Goal: Find contact information: Find contact information

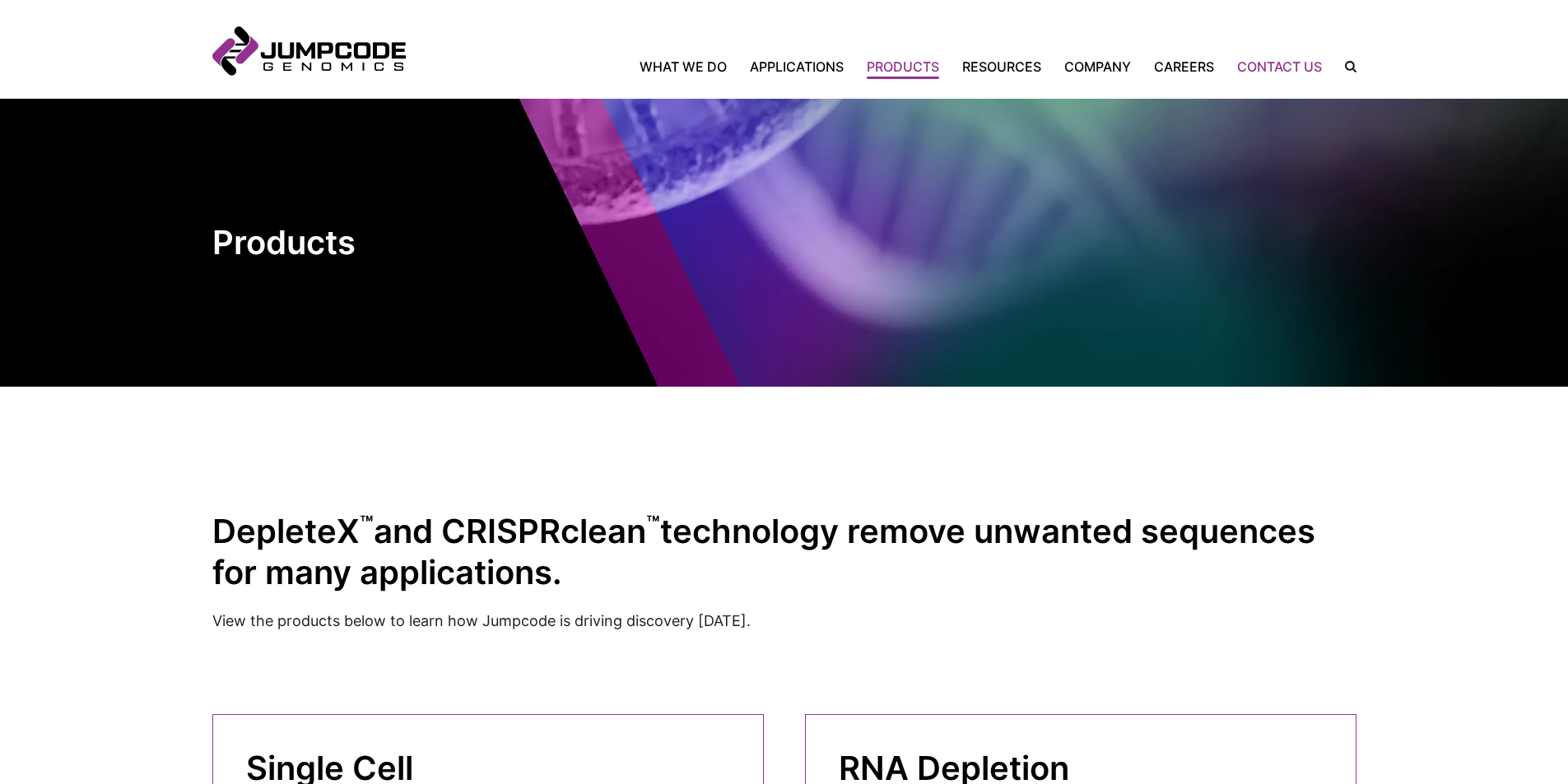
click at [1281, 60] on link "Contact Us" at bounding box center [1280, 66] width 108 height 19
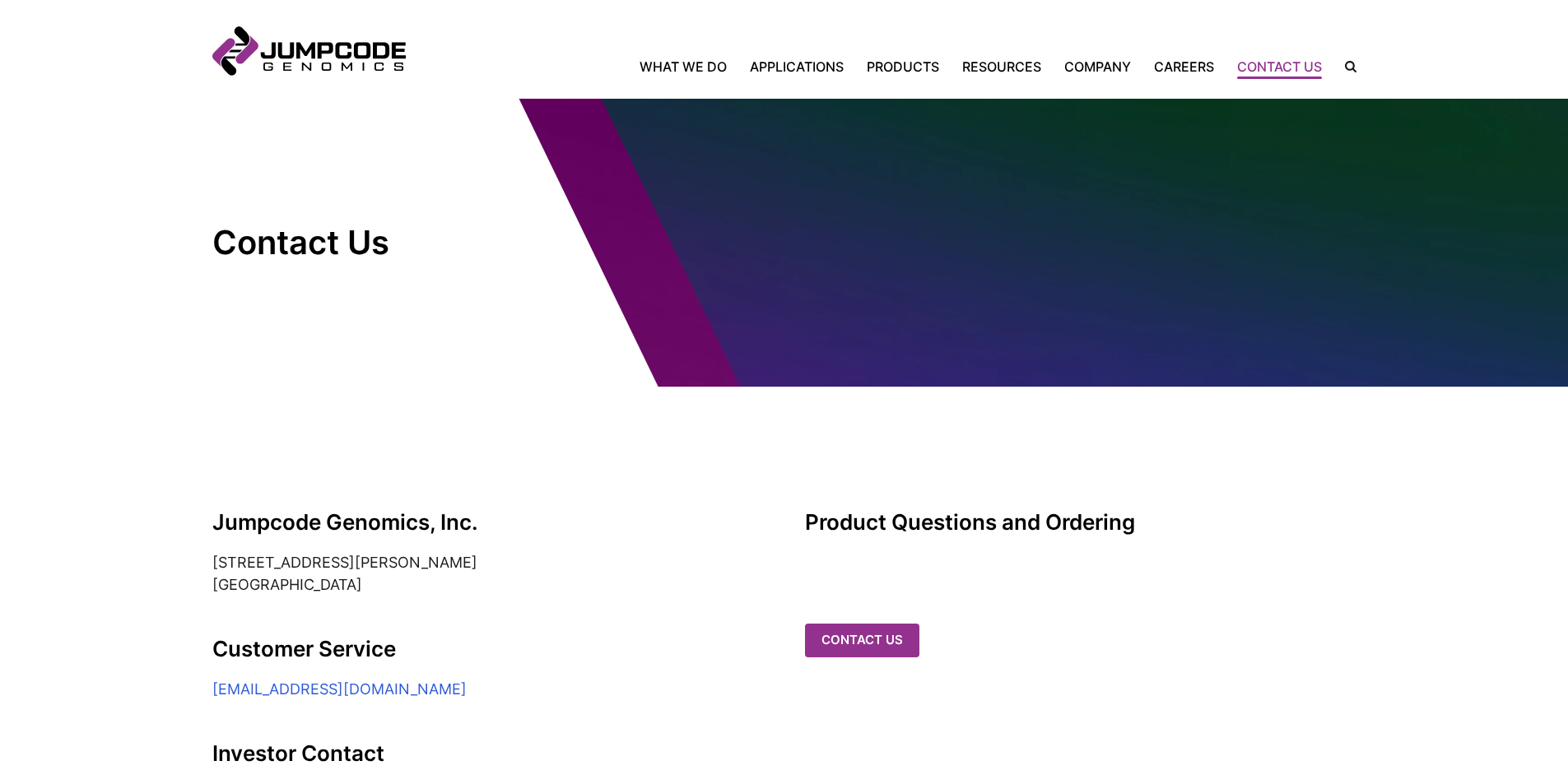
scroll to position [329, 0]
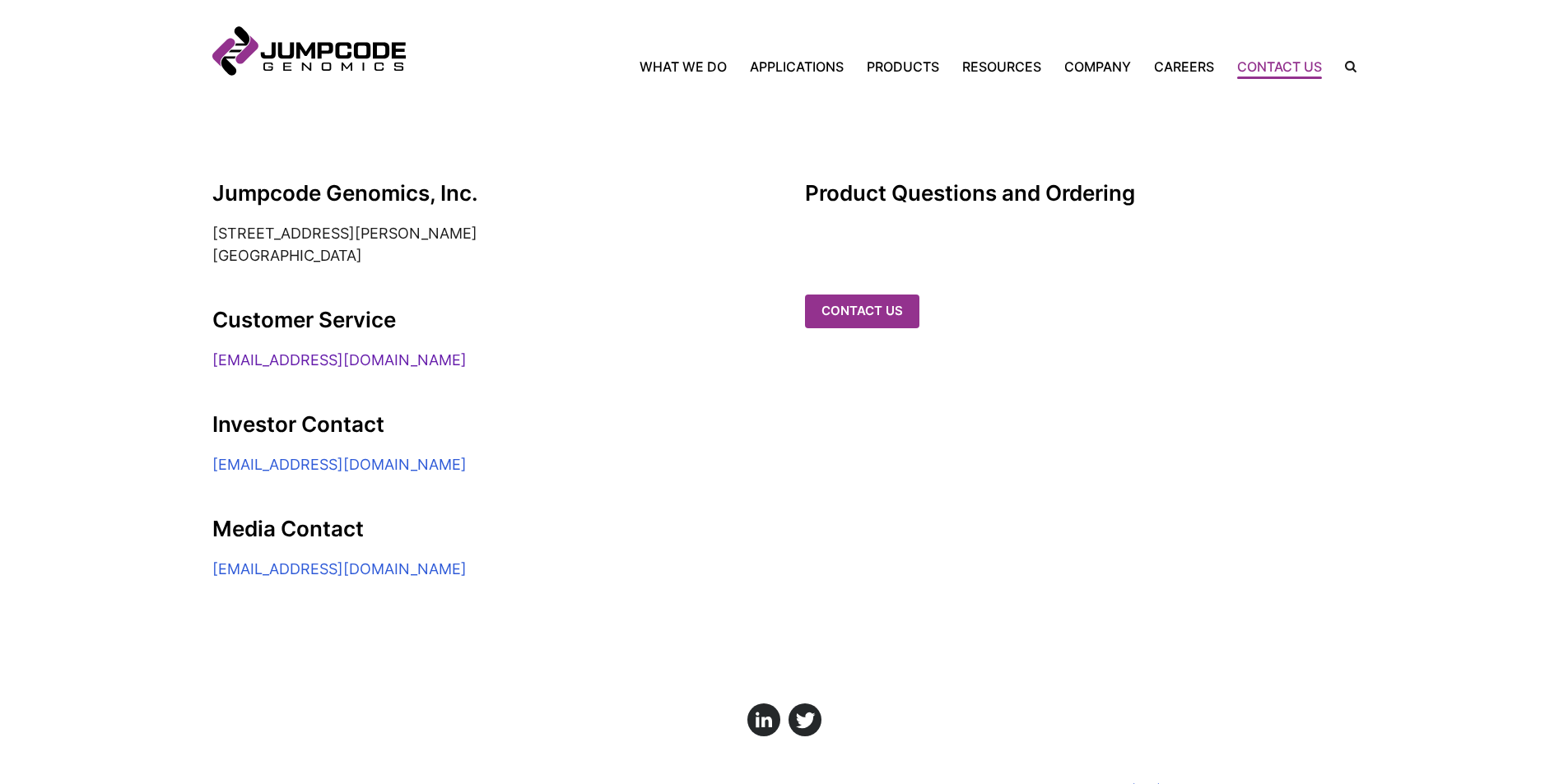
click at [372, 355] on link "customerservice@jumpcodegenomics.com" at bounding box center [339, 359] width 254 height 18
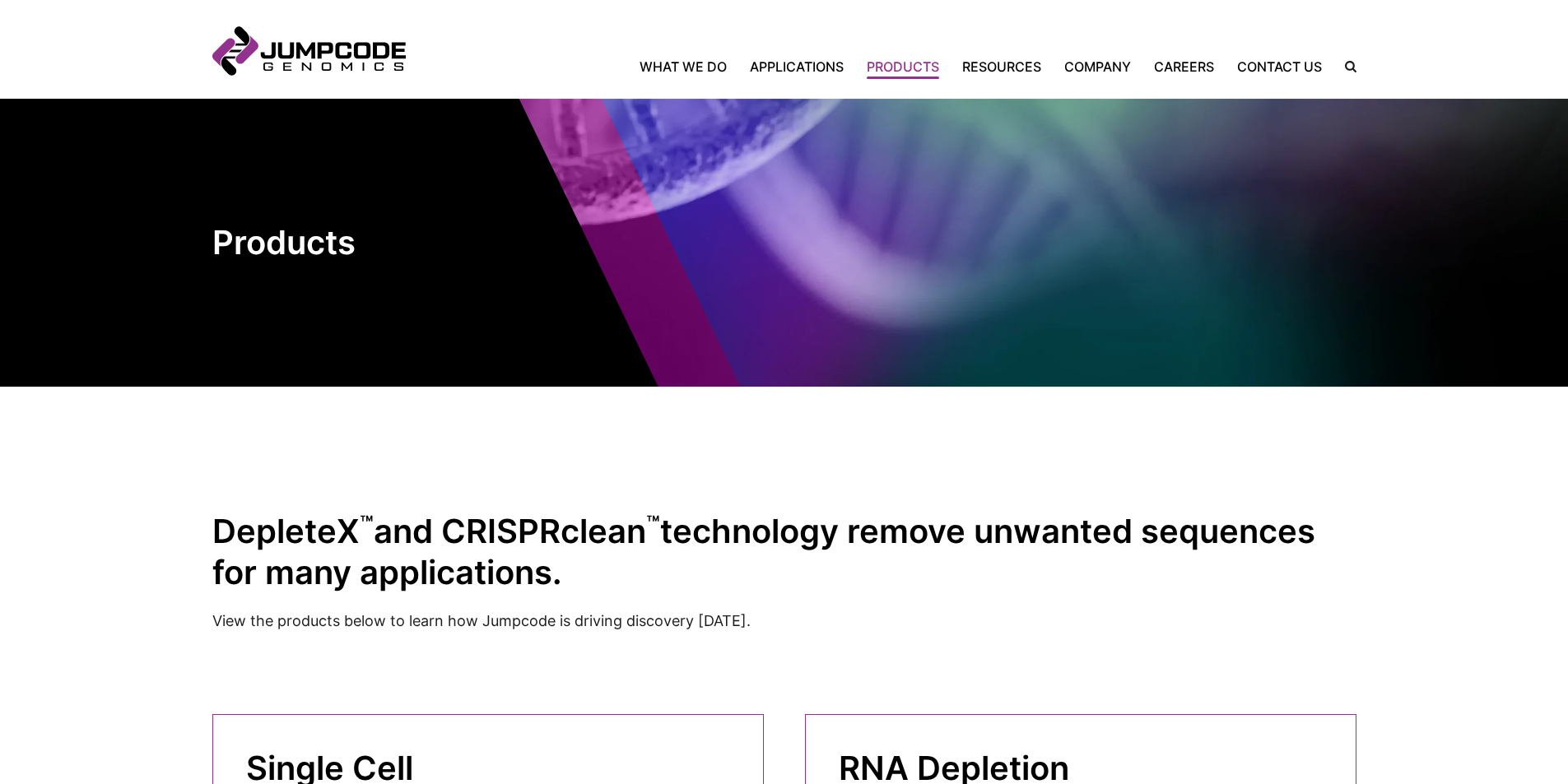
scroll to position [329, 0]
